Goal: Complete application form

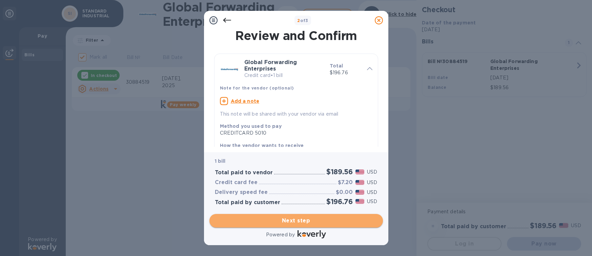
click at [309, 221] on span "Next step" at bounding box center [296, 221] width 163 height 8
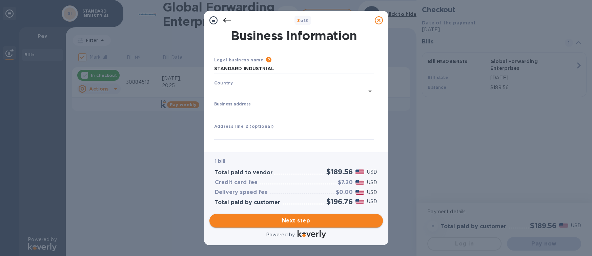
type input "[GEOGRAPHIC_DATA]"
click at [280, 111] on input "Business address" at bounding box center [294, 111] width 160 height 10
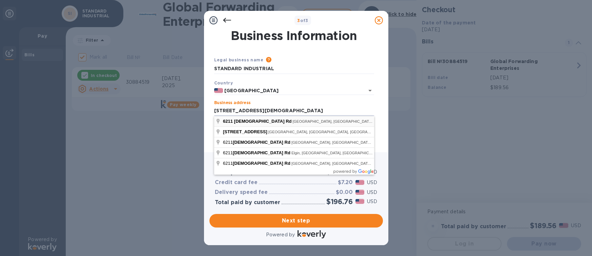
type input "[STREET_ADDRESS]"
type input "[GEOGRAPHIC_DATA]"
type input "IL"
type input "60133"
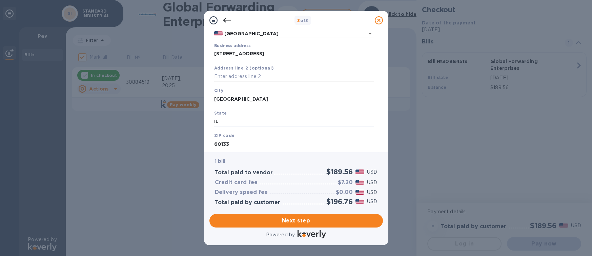
scroll to position [68, 0]
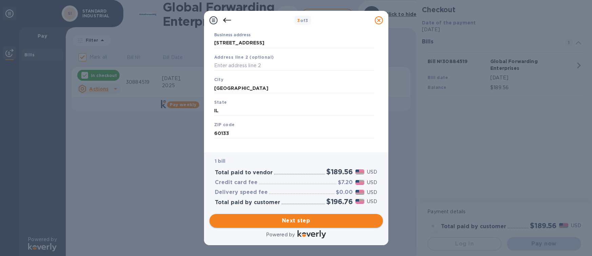
click at [318, 218] on span "Next step" at bounding box center [296, 221] width 163 height 8
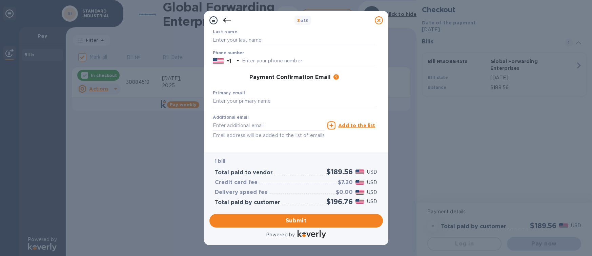
click at [261, 101] on input "text" at bounding box center [294, 101] width 163 height 10
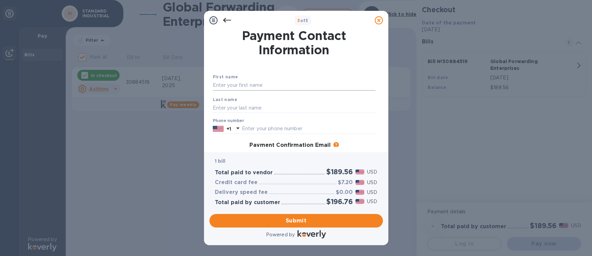
click at [247, 85] on input "text" at bounding box center [294, 85] width 163 height 10
type input "[PERSON_NAME]"
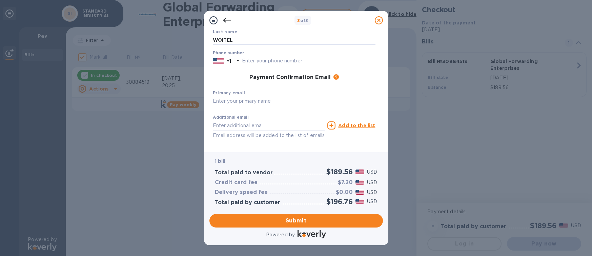
scroll to position [92, 0]
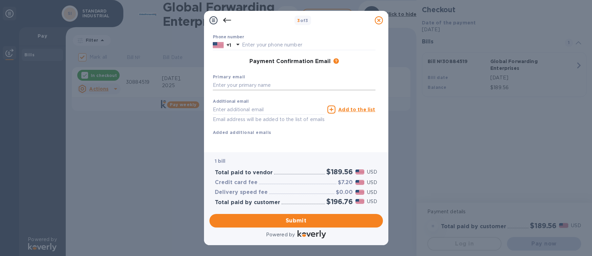
type input "WOITEL"
click at [247, 80] on input "text" at bounding box center [294, 85] width 163 height 10
paste input "[EMAIL_ADDRESS][DOMAIN_NAME]"
type input "[EMAIL_ADDRESS][DOMAIN_NAME]"
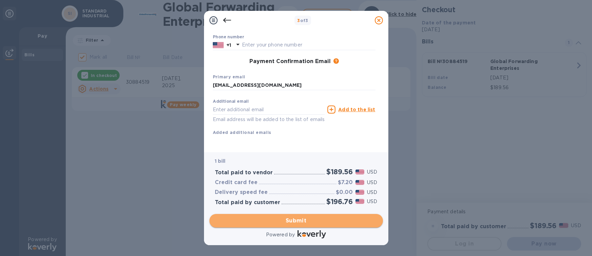
click at [307, 221] on span "Submit" at bounding box center [296, 221] width 163 height 8
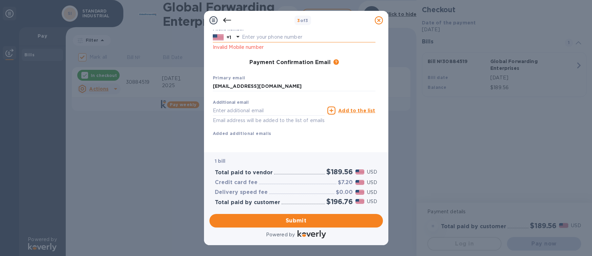
click at [252, 39] on input "text" at bounding box center [309, 37] width 134 height 10
type input "6302899500"
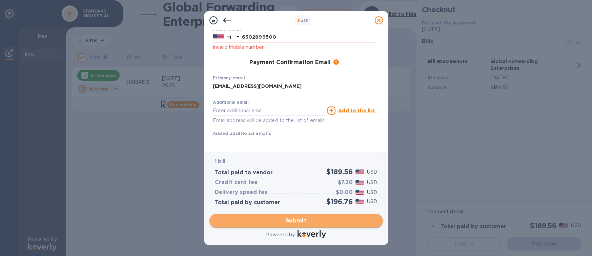
click at [324, 217] on span "Submit" at bounding box center [296, 221] width 163 height 8
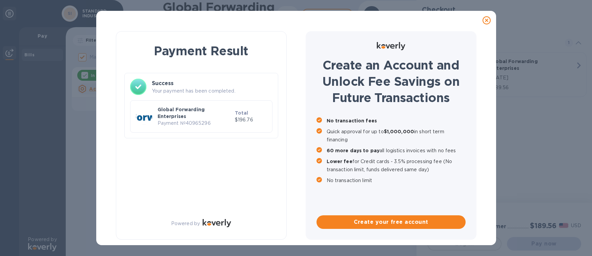
checkbox input "false"
